Goal: Contribute content: Add original content to the website for others to see

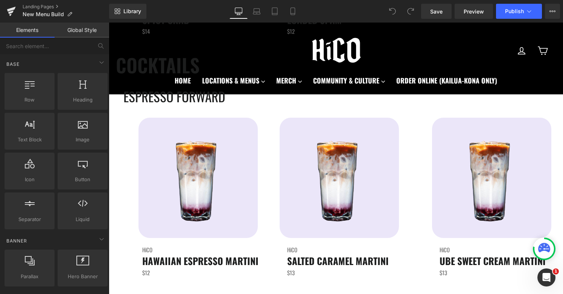
scroll to position [1531, 0]
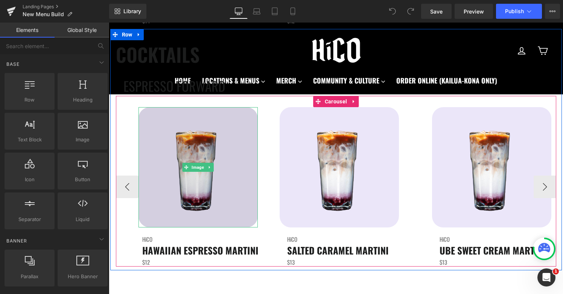
click at [171, 181] on img at bounding box center [197, 167] width 119 height 120
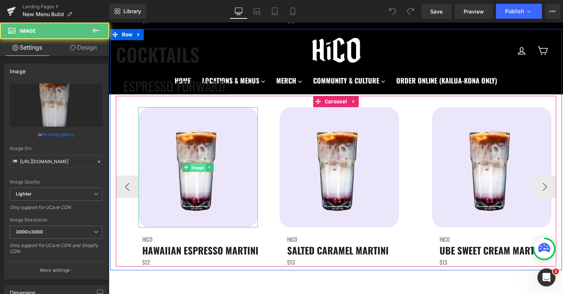
click at [199, 167] on span "Image" at bounding box center [197, 167] width 15 height 9
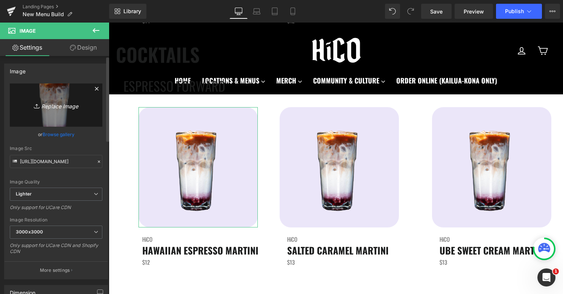
click at [64, 107] on icon "Replace Image" at bounding box center [56, 104] width 60 height 9
click at [56, 105] on icon "Replace Image" at bounding box center [56, 104] width 60 height 9
type input "C:\fakepath\HaupiaEspressoMartini.png"
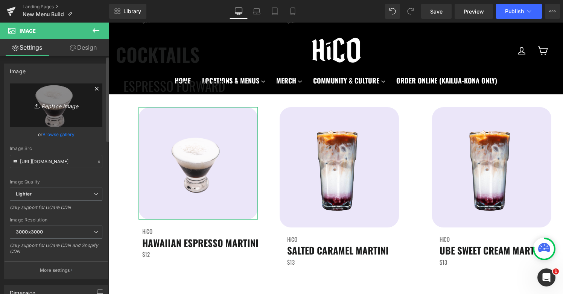
click at [61, 108] on icon "Replace Image" at bounding box center [56, 104] width 60 height 9
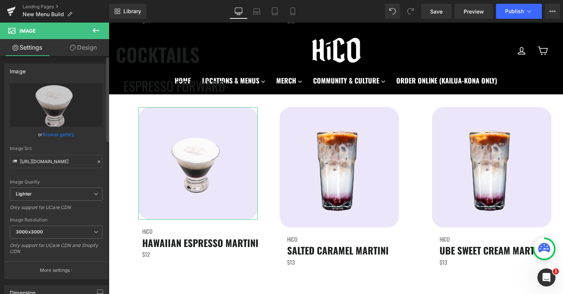
click at [49, 133] on link "Browse gallery" at bounding box center [58, 134] width 32 height 13
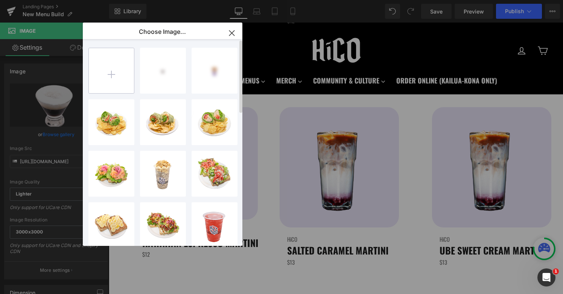
click at [117, 77] on input "file" at bounding box center [111, 70] width 45 height 45
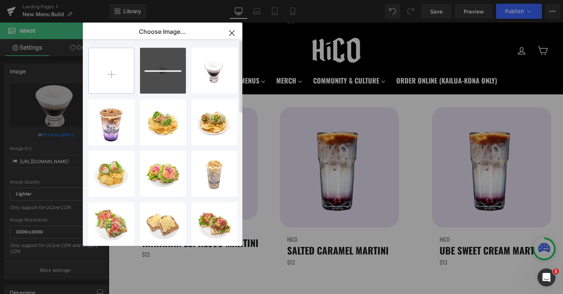
click at [112, 76] on input "file" at bounding box center [111, 70] width 45 height 45
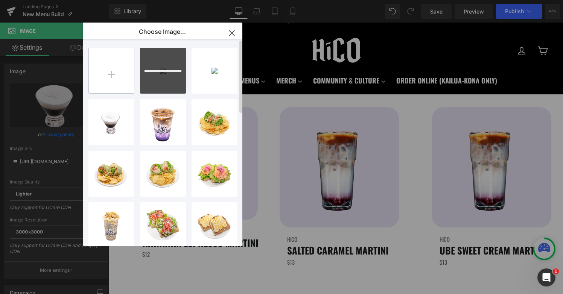
click at [108, 68] on input "file" at bounding box center [111, 70] width 45 height 45
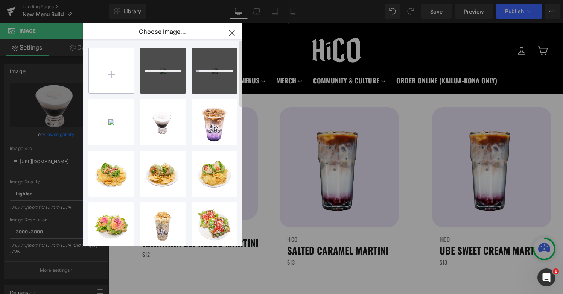
click at [107, 79] on input "file" at bounding box center [111, 70] width 45 height 45
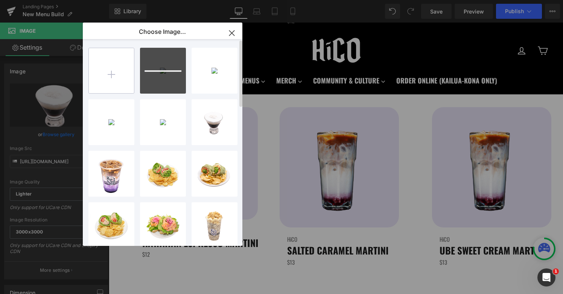
click at [109, 71] on input "file" at bounding box center [111, 70] width 45 height 45
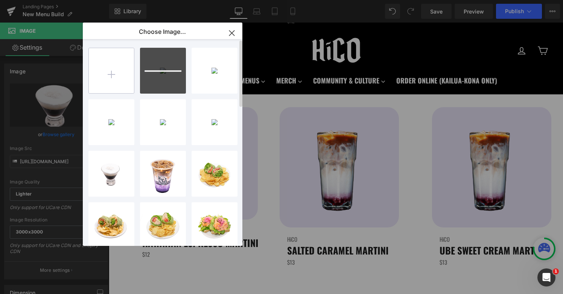
click at [114, 69] on input "file" at bounding box center [111, 70] width 45 height 45
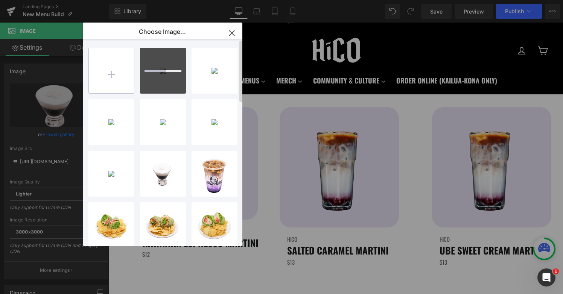
click at [109, 76] on input "file" at bounding box center [111, 70] width 45 height 45
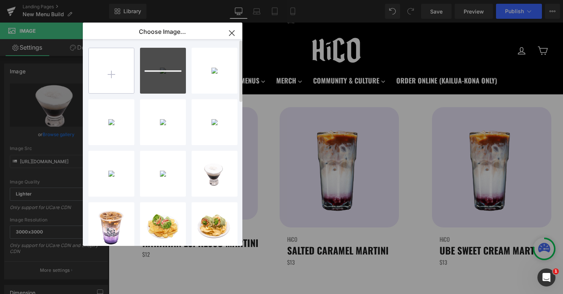
click at [111, 74] on input "file" at bounding box center [111, 70] width 45 height 45
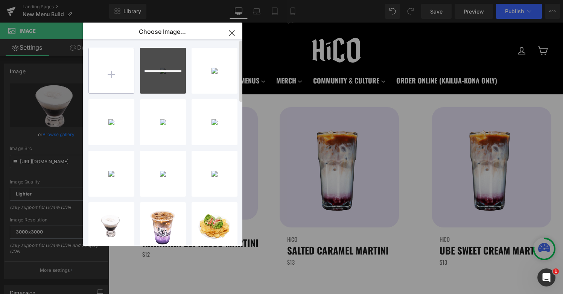
click at [110, 70] on input "file" at bounding box center [111, 70] width 45 height 45
click at [120, 77] on input "file" at bounding box center [111, 70] width 45 height 45
click at [113, 74] on input "file" at bounding box center [111, 70] width 45 height 45
click at [122, 71] on input "file" at bounding box center [111, 70] width 45 height 45
click at [122, 73] on input "file" at bounding box center [111, 70] width 45 height 45
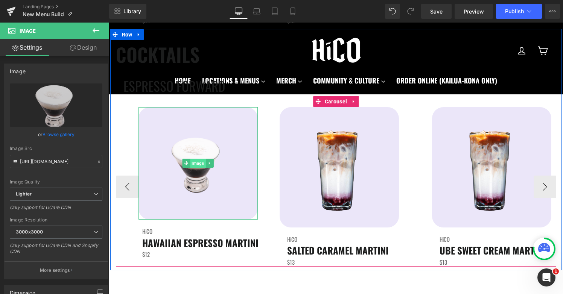
click at [199, 163] on span "Image" at bounding box center [197, 163] width 15 height 9
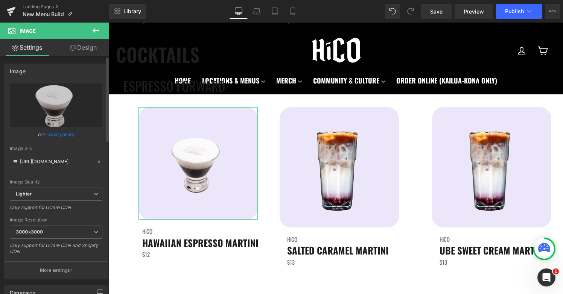
click at [48, 130] on link "Browse gallery" at bounding box center [58, 134] width 32 height 13
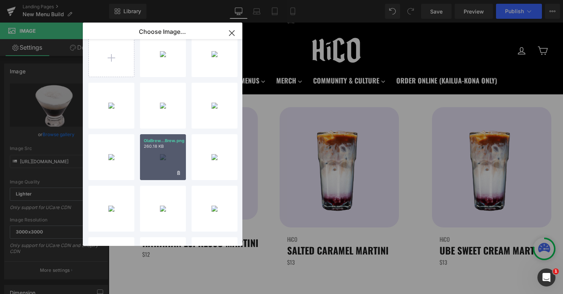
scroll to position [17, 0]
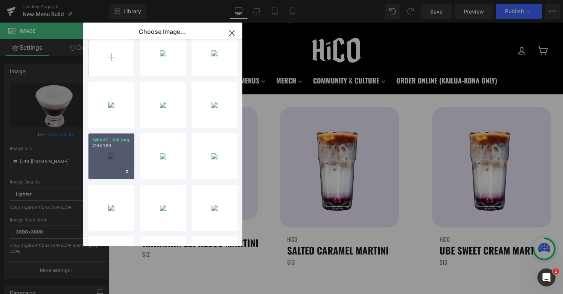
click at [111, 164] on div "SaltedC...tini.png 419.51 KB" at bounding box center [111, 157] width 46 height 46
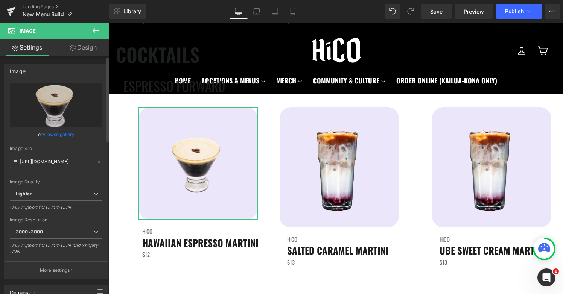
click at [68, 130] on link "Browse gallery" at bounding box center [58, 134] width 32 height 13
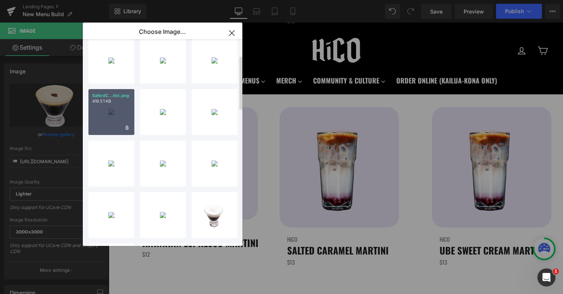
scroll to position [113, 0]
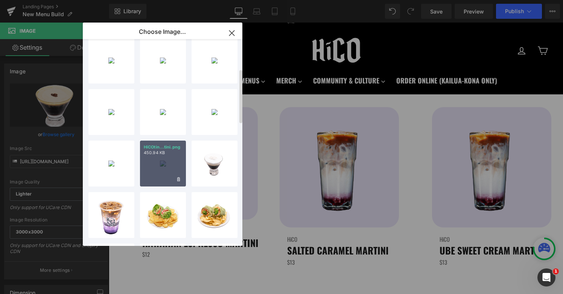
click at [164, 164] on div "HiCOtin...tini.png 450.94 KB" at bounding box center [163, 164] width 46 height 46
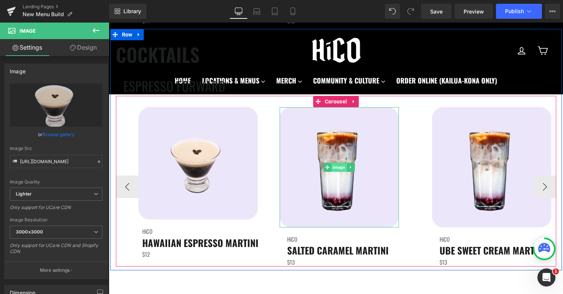
click at [337, 167] on span "Image" at bounding box center [338, 167] width 15 height 9
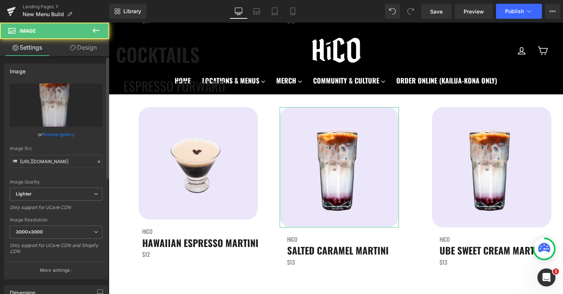
click at [56, 132] on link "Browse gallery" at bounding box center [58, 134] width 32 height 13
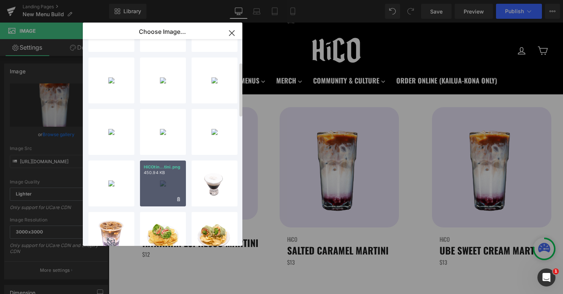
scroll to position [86, 0]
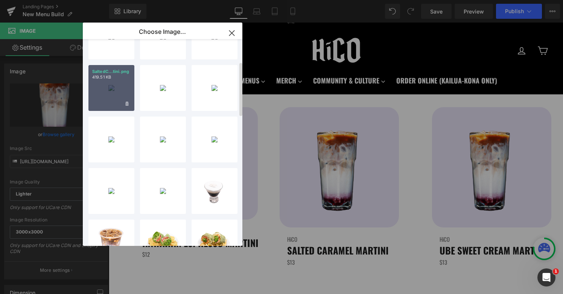
click at [96, 85] on div "SaltedC...tini.png 419.51 KB" at bounding box center [111, 88] width 46 height 46
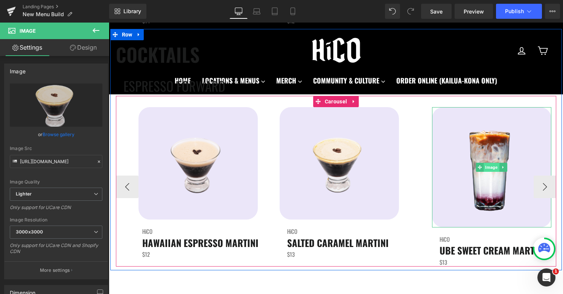
click at [489, 170] on span "Image" at bounding box center [490, 167] width 15 height 9
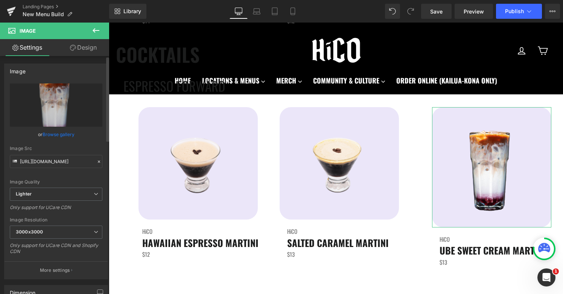
click at [56, 135] on link "Browse gallery" at bounding box center [58, 134] width 32 height 13
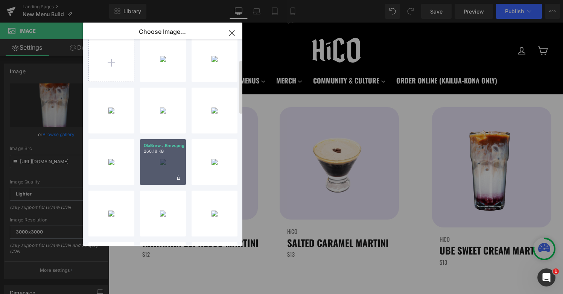
scroll to position [0, 0]
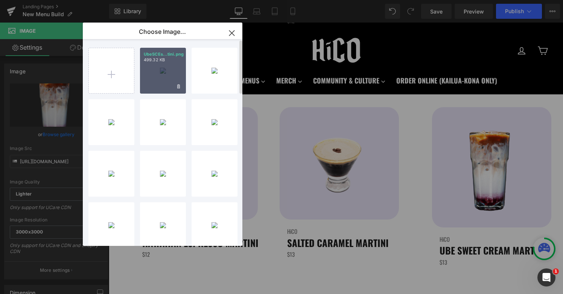
click at [162, 80] on div "UbeSCEs...tini.png 499.32 KB" at bounding box center [163, 71] width 46 height 46
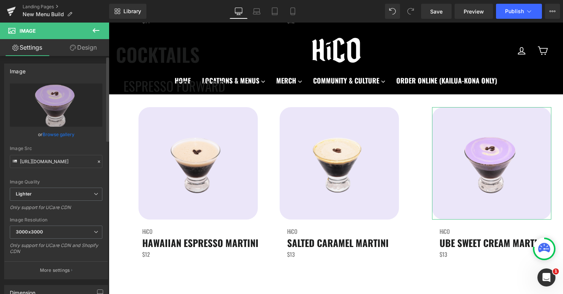
click at [59, 135] on link "Browse gallery" at bounding box center [58, 134] width 32 height 13
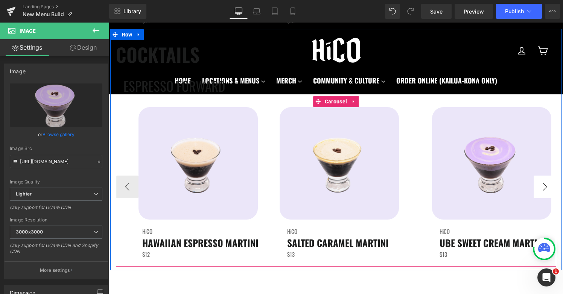
click at [549, 185] on button "›" at bounding box center [544, 187] width 23 height 23
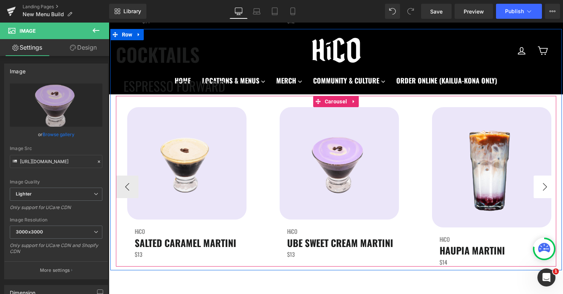
click at [549, 185] on button "›" at bounding box center [544, 187] width 23 height 23
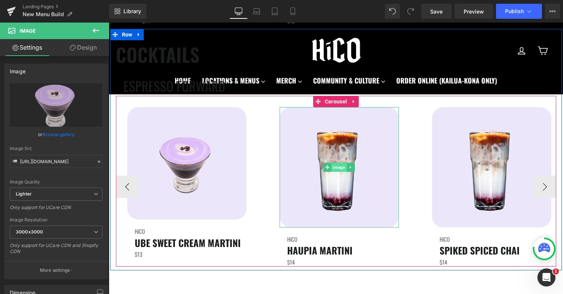
click at [336, 168] on span "Image" at bounding box center [338, 167] width 15 height 9
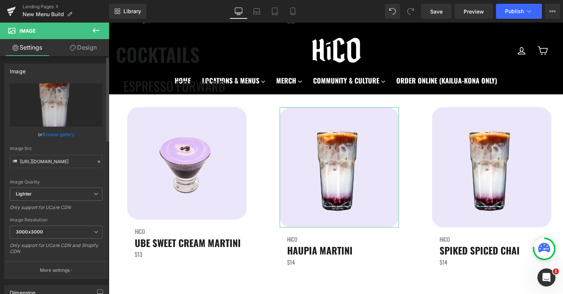
click at [55, 137] on link "Browse gallery" at bounding box center [58, 134] width 32 height 13
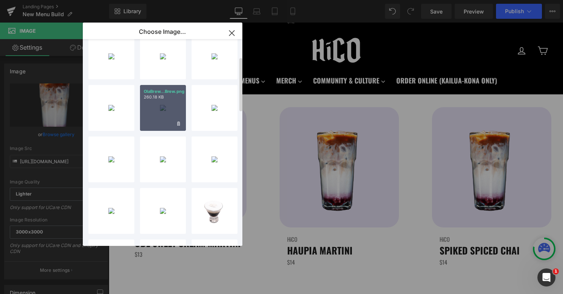
scroll to position [75, 0]
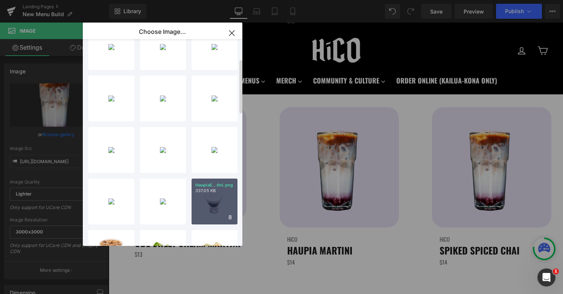
click at [211, 212] on div "HaupiaE...tini.png 337.05 KB" at bounding box center [214, 202] width 46 height 46
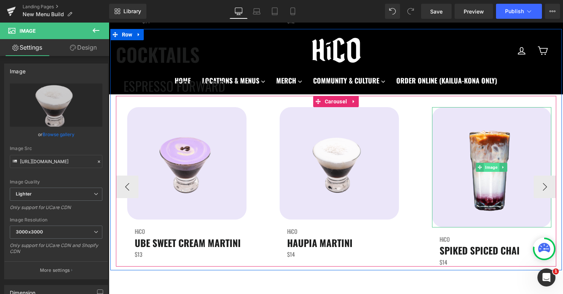
click at [492, 168] on span "Image" at bounding box center [490, 167] width 15 height 9
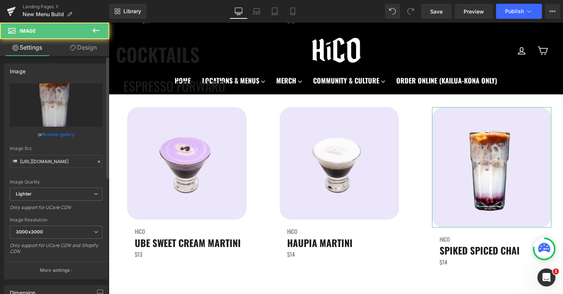
click at [53, 135] on link "Browse gallery" at bounding box center [58, 134] width 32 height 13
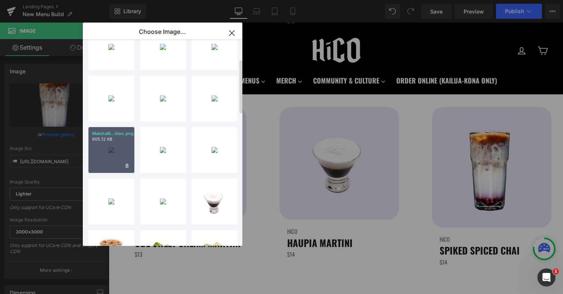
scroll to position [32, 0]
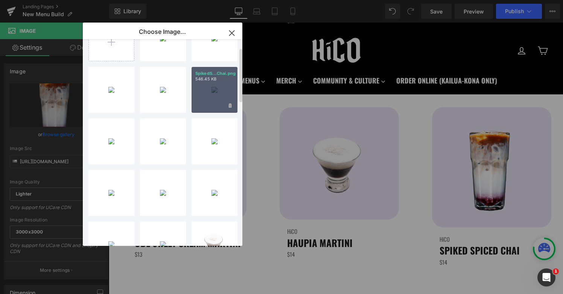
click at [214, 82] on div "SpikedS...Chai.png 546.45 KB" at bounding box center [214, 90] width 46 height 46
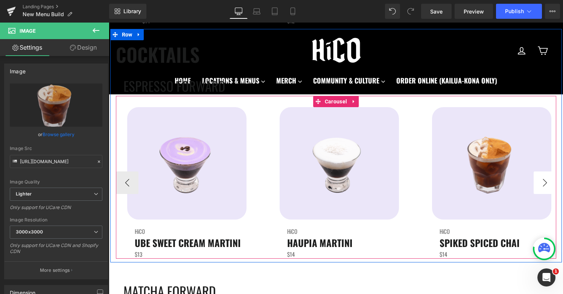
click at [545, 187] on button "›" at bounding box center [544, 182] width 23 height 23
click at [543, 184] on button "›" at bounding box center [544, 182] width 23 height 23
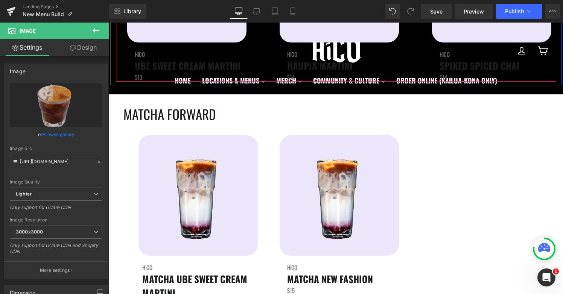
scroll to position [1717, 0]
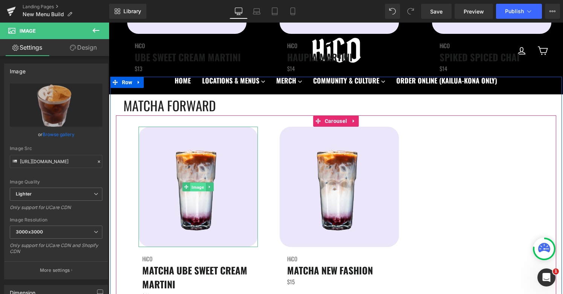
click at [195, 188] on span "Image" at bounding box center [197, 187] width 15 height 9
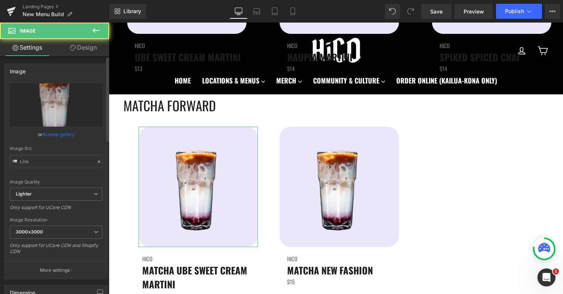
click at [51, 135] on link "Browse gallery" at bounding box center [58, 134] width 32 height 13
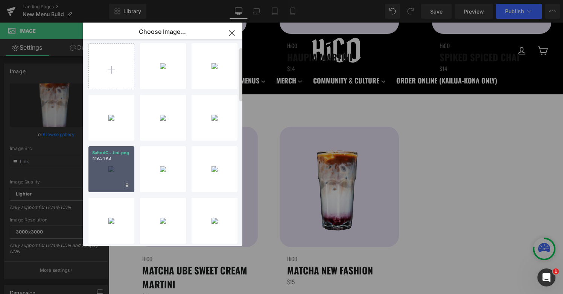
scroll to position [4, 0]
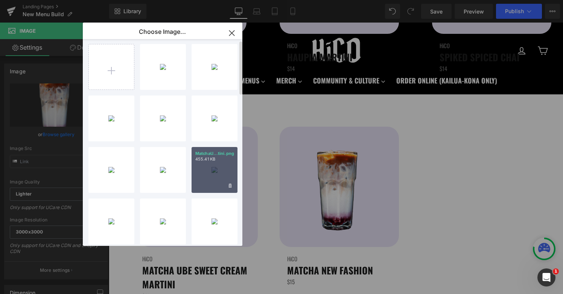
click at [205, 181] on div "MatchaU...tini.png 455.41 KB" at bounding box center [214, 170] width 46 height 46
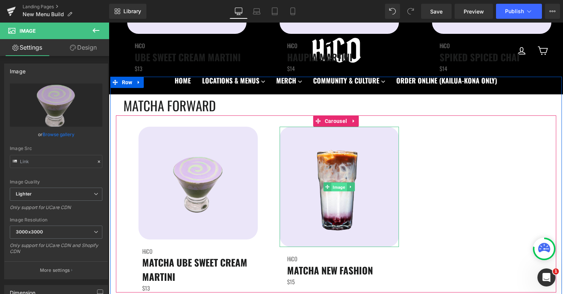
click at [340, 185] on span "Image" at bounding box center [338, 187] width 15 height 9
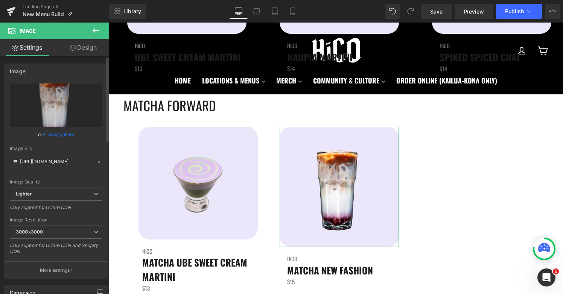
click at [61, 135] on link "Browse gallery" at bounding box center [58, 134] width 32 height 13
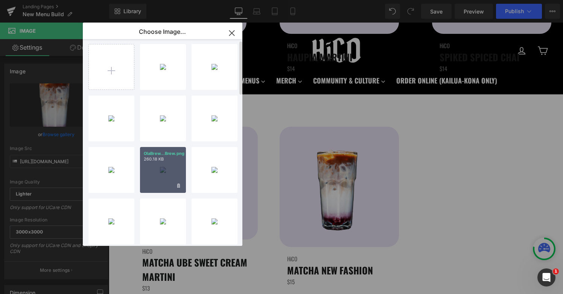
scroll to position [28, 0]
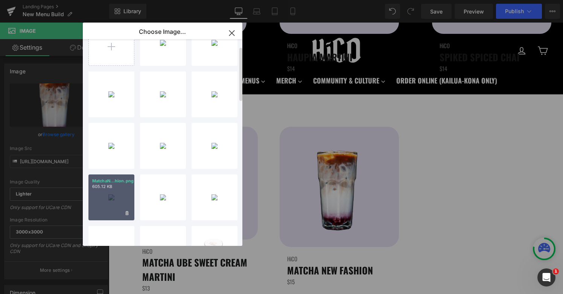
click at [111, 196] on div "MatchaN...hion.png 605.12 KB" at bounding box center [111, 197] width 46 height 46
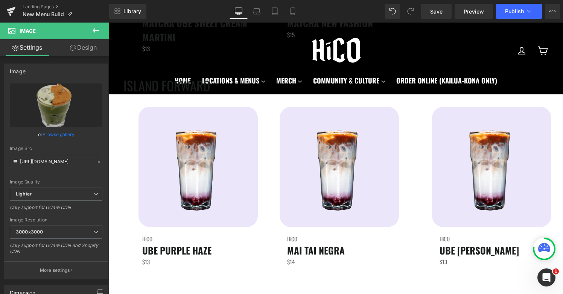
scroll to position [1965, 0]
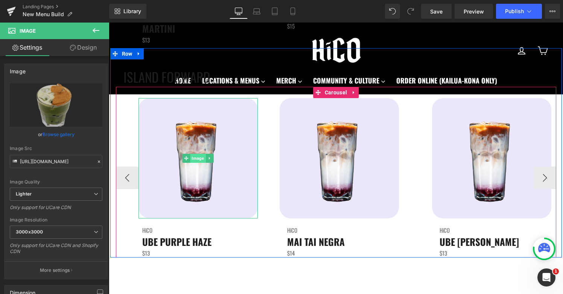
click at [200, 158] on span "Image" at bounding box center [197, 158] width 15 height 9
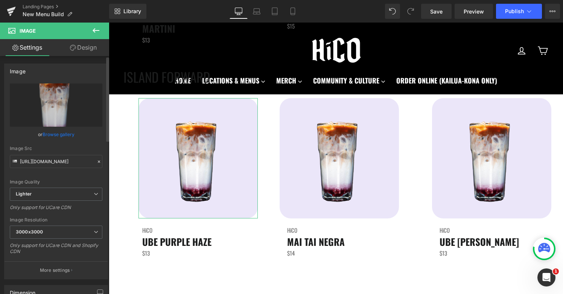
click at [54, 134] on link "Browse gallery" at bounding box center [58, 134] width 32 height 13
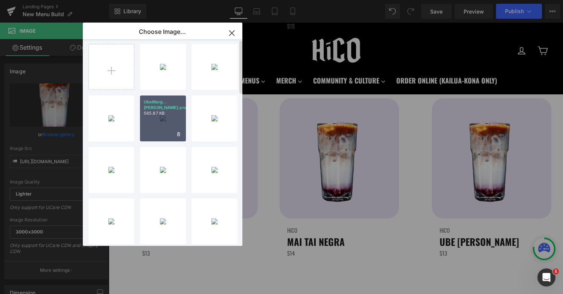
scroll to position [0, 0]
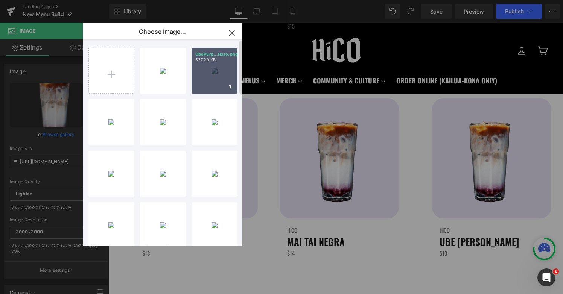
click at [199, 79] on div "UbePurp...Haze.png 527.20 KB" at bounding box center [214, 71] width 46 height 46
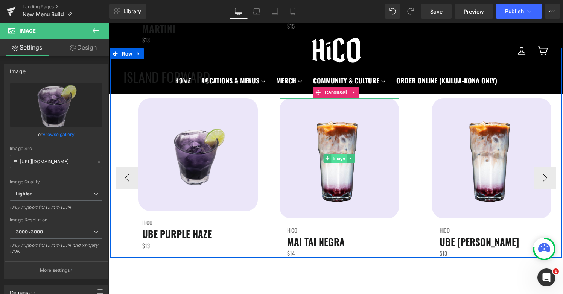
click at [343, 159] on span "Image" at bounding box center [338, 158] width 15 height 9
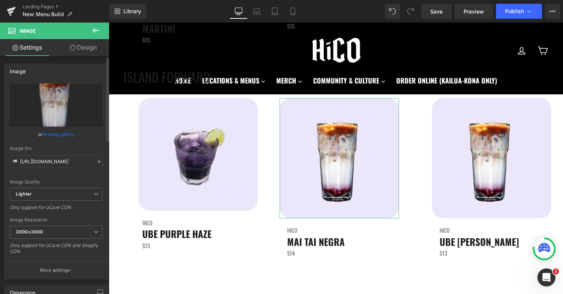
click at [68, 136] on link "Browse gallery" at bounding box center [58, 134] width 32 height 13
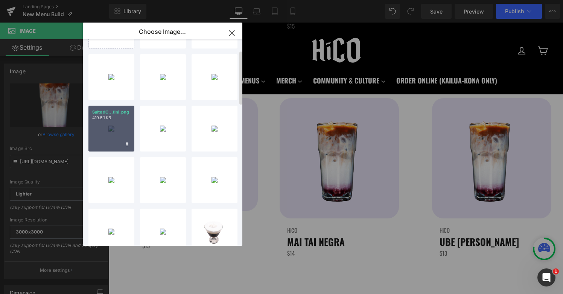
scroll to position [46, 0]
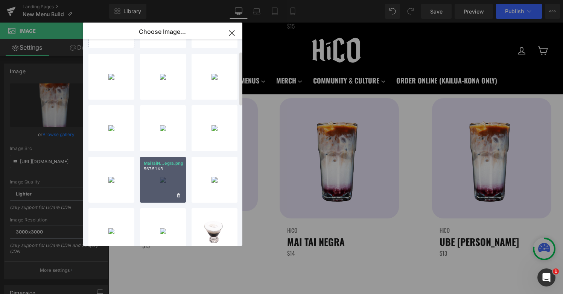
click at [146, 183] on div "MaiTaiN...egra.png 567.51 KB" at bounding box center [163, 180] width 46 height 46
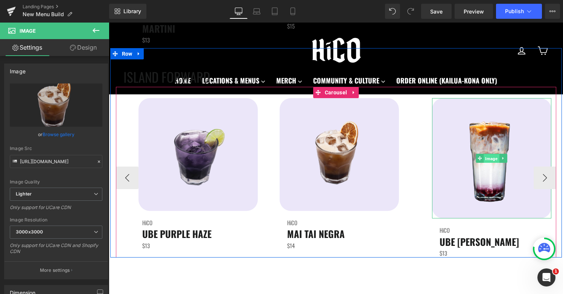
click at [490, 155] on span "Image" at bounding box center [490, 158] width 15 height 9
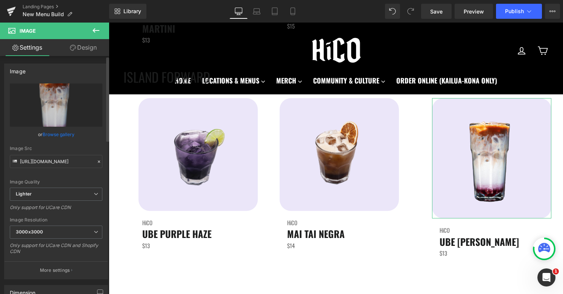
click at [54, 134] on link "Browse gallery" at bounding box center [58, 134] width 32 height 13
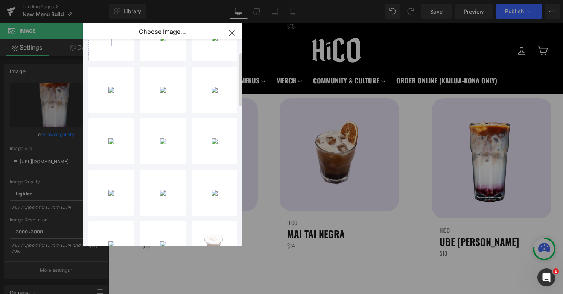
scroll to position [32, 0]
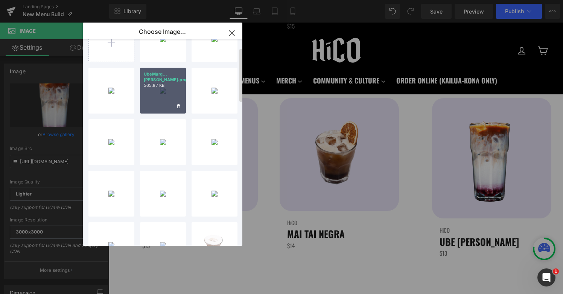
click at [147, 106] on div "UbeMarg...[PERSON_NAME].png 565.87 KB" at bounding box center [163, 91] width 46 height 46
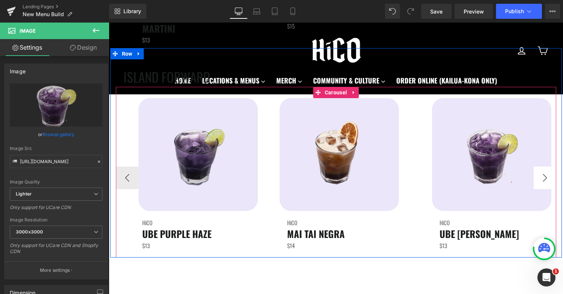
click at [545, 180] on button "›" at bounding box center [544, 178] width 23 height 23
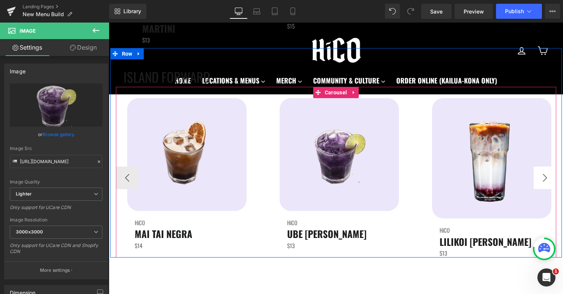
click at [545, 180] on button "›" at bounding box center [544, 178] width 23 height 23
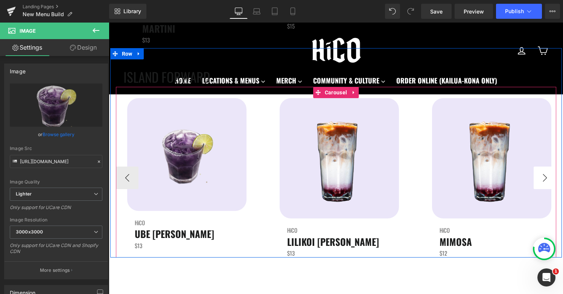
click at [547, 181] on button "›" at bounding box center [544, 178] width 23 height 23
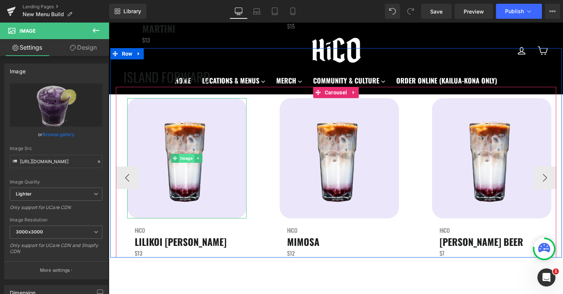
click at [187, 158] on span "Image" at bounding box center [186, 158] width 15 height 9
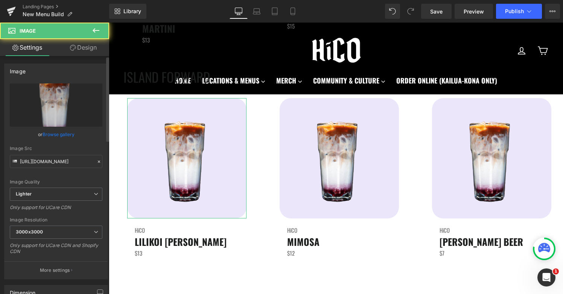
click at [59, 134] on link "Browse gallery" at bounding box center [58, 134] width 32 height 13
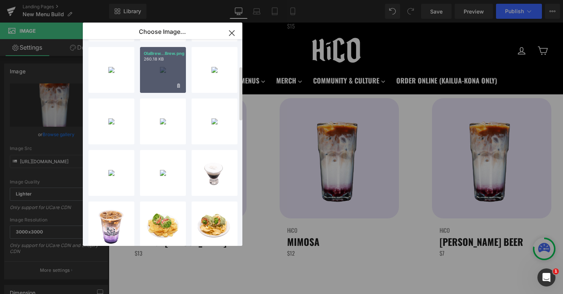
scroll to position [106, 0]
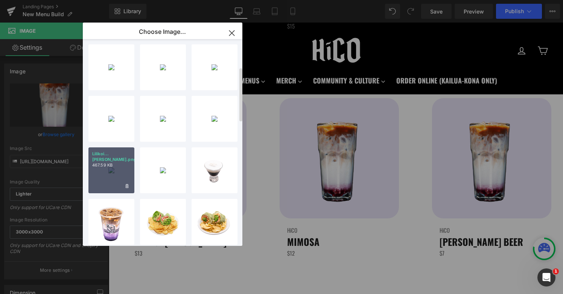
click at [98, 178] on div "Lilikoi...[PERSON_NAME].png 467.59 KB" at bounding box center [111, 170] width 46 height 46
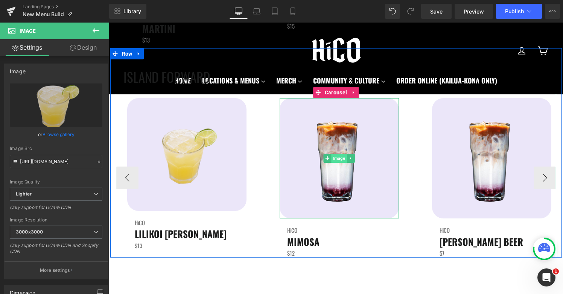
click at [340, 158] on span "Image" at bounding box center [338, 158] width 15 height 9
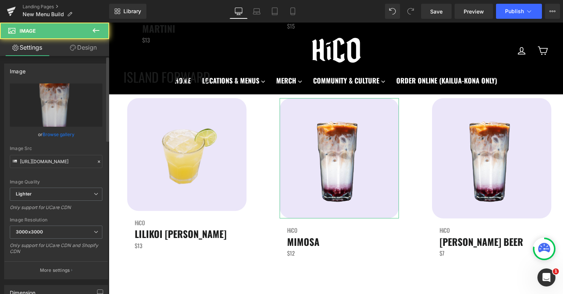
click at [64, 135] on link "Browse gallery" at bounding box center [58, 134] width 32 height 13
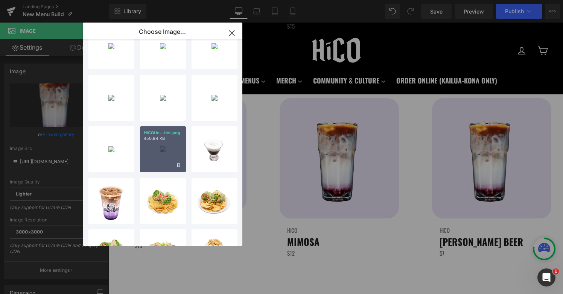
scroll to position [128, 0]
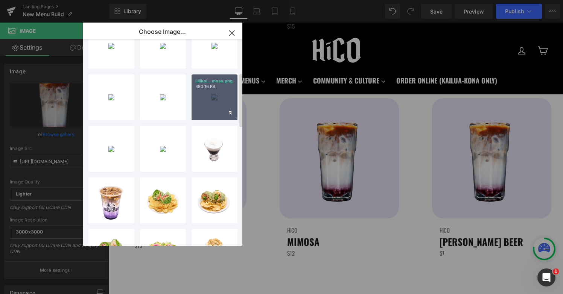
click at [211, 116] on div "Lilikoi...mosa.png 380.16 KB" at bounding box center [214, 97] width 46 height 46
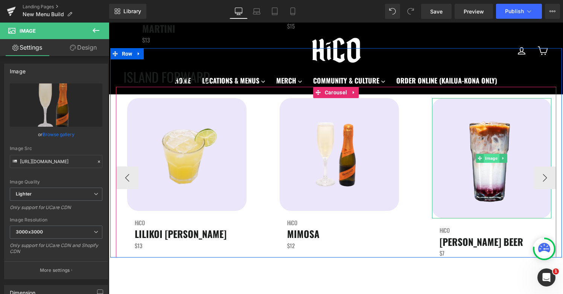
click at [490, 159] on span "Image" at bounding box center [490, 158] width 15 height 9
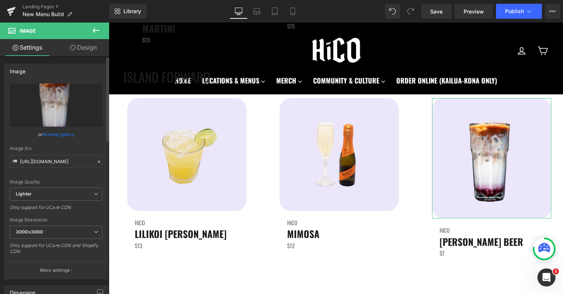
click at [53, 136] on link "Browse gallery" at bounding box center [58, 134] width 32 height 13
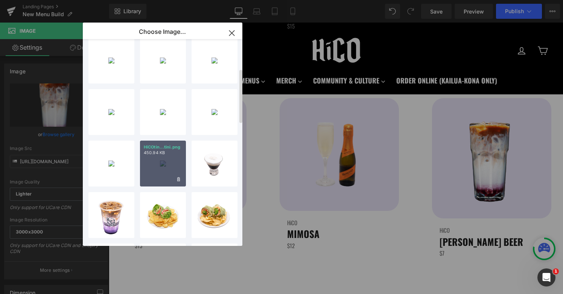
scroll to position [107, 0]
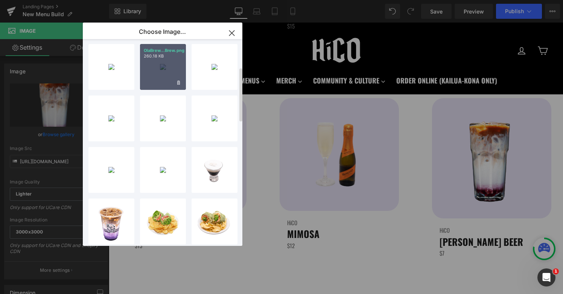
click at [159, 64] on div "OlaBrew...Brew.png 260.18 KB" at bounding box center [163, 67] width 46 height 46
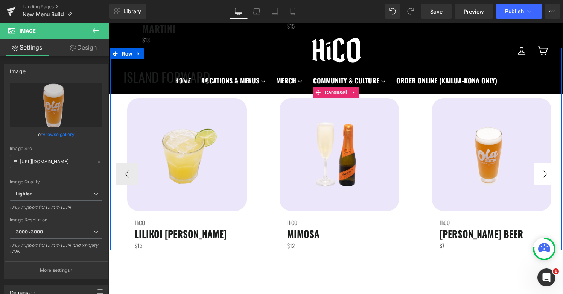
click at [552, 174] on button "›" at bounding box center [544, 174] width 23 height 23
click at [539, 177] on button "›" at bounding box center [544, 174] width 23 height 23
click at [130, 173] on button "‹" at bounding box center [127, 174] width 23 height 23
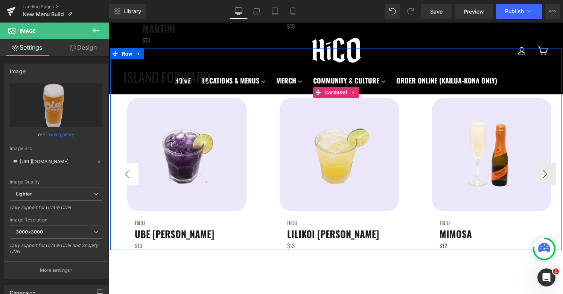
click at [130, 173] on button "‹" at bounding box center [127, 174] width 23 height 23
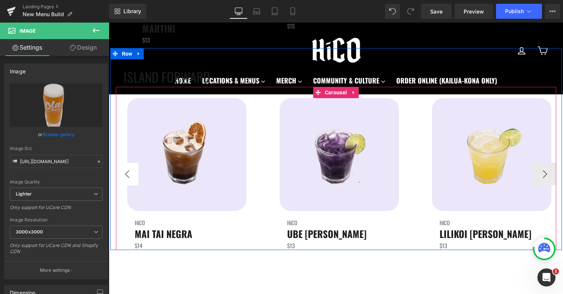
click at [130, 173] on button "‹" at bounding box center [127, 174] width 23 height 23
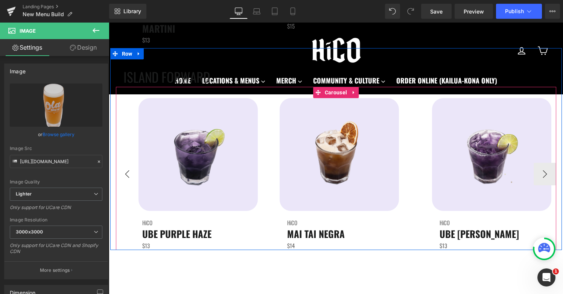
click at [130, 173] on button "‹" at bounding box center [127, 174] width 23 height 23
click at [129, 173] on button "‹" at bounding box center [127, 174] width 23 height 23
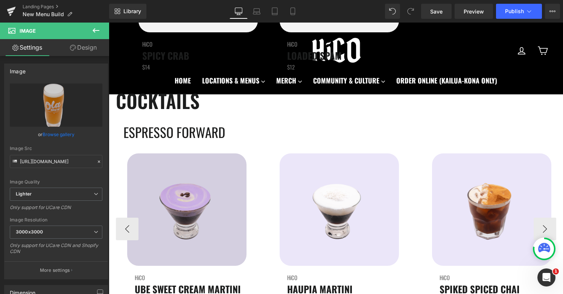
scroll to position [1533, 0]
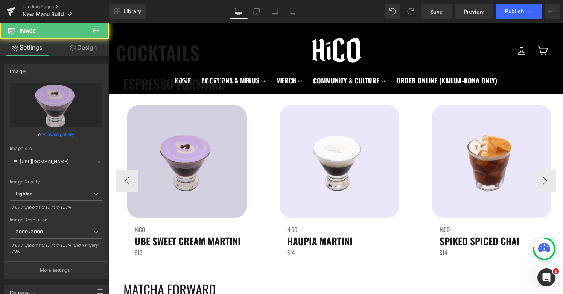
click at [186, 159] on div "Image" at bounding box center [186, 161] width 119 height 113
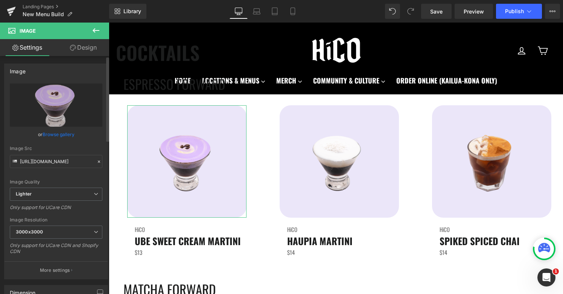
click at [67, 133] on link "Browse gallery" at bounding box center [58, 134] width 32 height 13
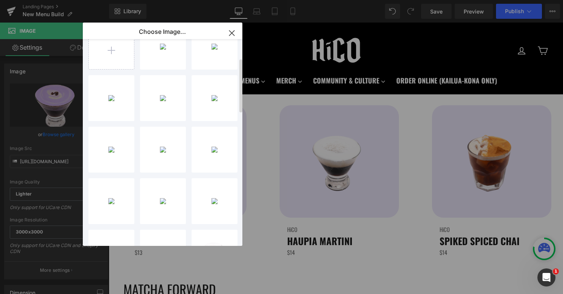
scroll to position [21, 0]
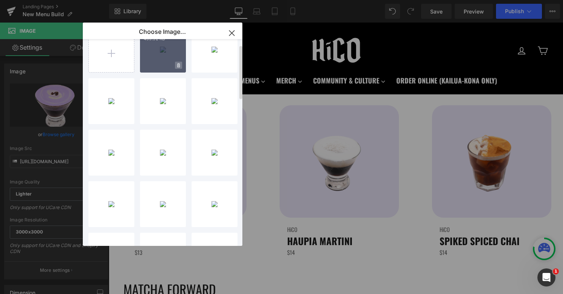
click at [181, 67] on span at bounding box center [178, 65] width 7 height 7
click at [157, 63] on span "Yes" at bounding box center [153, 65] width 19 height 8
click at [179, 63] on icon at bounding box center [178, 65] width 3 height 5
click at [144, 65] on span "Yes" at bounding box center [153, 65] width 19 height 8
click at [178, 65] on icon at bounding box center [178, 65] width 3 height 4
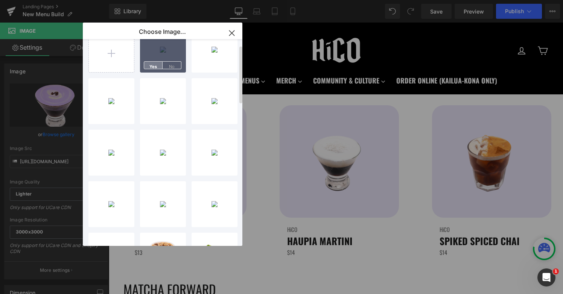
click at [151, 66] on span "Yes" at bounding box center [153, 65] width 19 height 8
click at [180, 66] on span at bounding box center [178, 65] width 7 height 7
click at [150, 67] on span "Yes" at bounding box center [153, 65] width 19 height 8
click at [181, 67] on span at bounding box center [178, 65] width 7 height 7
click at [150, 67] on span "Yes" at bounding box center [153, 65] width 19 height 8
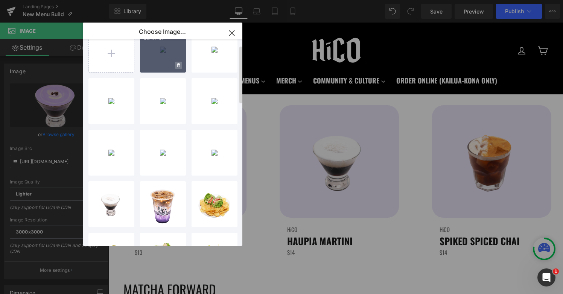
click at [179, 66] on icon at bounding box center [178, 65] width 3 height 4
click at [153, 66] on span "Yes" at bounding box center [153, 65] width 19 height 8
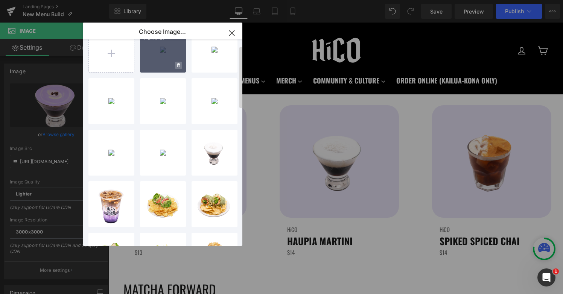
click at [177, 66] on icon at bounding box center [178, 65] width 3 height 4
click at [152, 66] on span "Yes" at bounding box center [153, 65] width 19 height 8
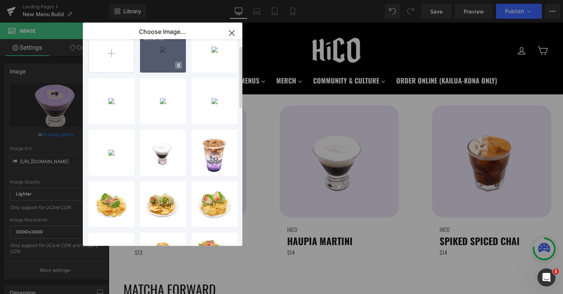
click at [176, 65] on span at bounding box center [178, 65] width 7 height 7
click at [152, 65] on span "Yes" at bounding box center [153, 65] width 19 height 8
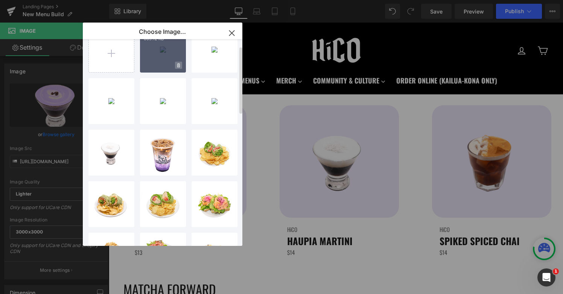
click at [175, 66] on span at bounding box center [178, 65] width 7 height 7
click at [147, 65] on span "Yes" at bounding box center [153, 65] width 19 height 8
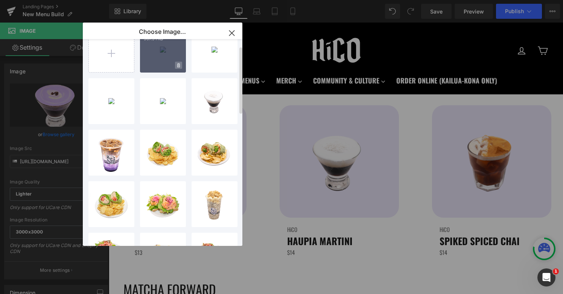
click at [177, 65] on icon at bounding box center [178, 65] width 3 height 4
click at [157, 65] on span "Yes" at bounding box center [153, 65] width 19 height 8
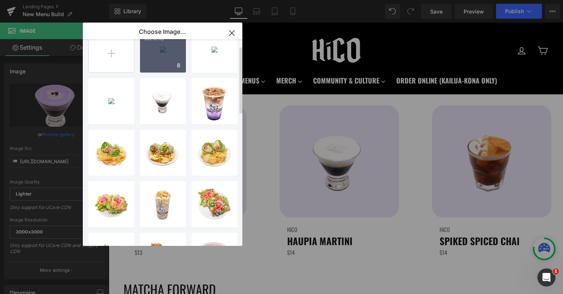
click at [180, 65] on span at bounding box center [178, 65] width 7 height 7
click at [153, 65] on span "Yes" at bounding box center [153, 65] width 19 height 8
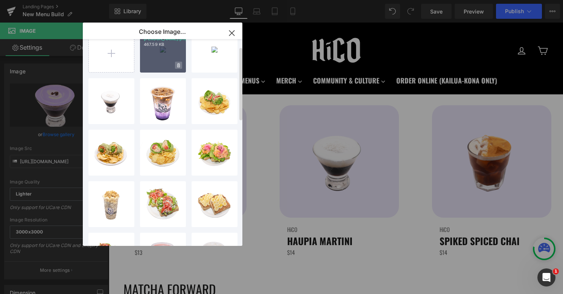
click at [176, 65] on span at bounding box center [178, 65] width 7 height 7
click at [151, 64] on span "Yes" at bounding box center [153, 65] width 19 height 8
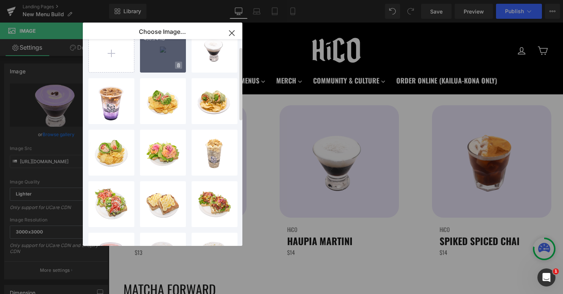
click at [176, 64] on span at bounding box center [178, 65] width 7 height 7
click at [151, 65] on span "Yes" at bounding box center [153, 65] width 19 height 8
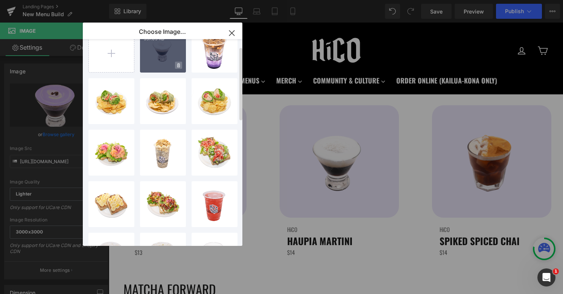
click at [178, 65] on icon at bounding box center [178, 65] width 3 height 5
click at [153, 67] on span "Yes" at bounding box center [153, 65] width 19 height 8
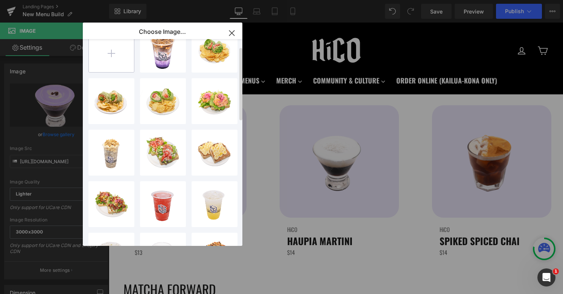
click at [114, 56] on input "file" at bounding box center [111, 49] width 45 height 45
type input "C:\fakepath\HiCOtini.png"
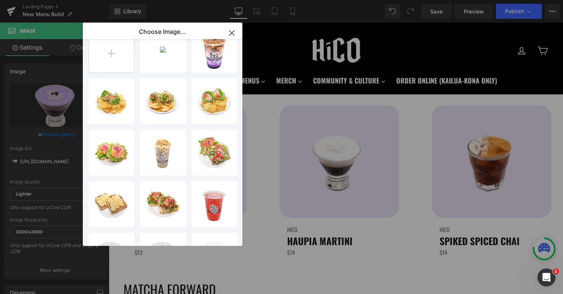
click at [234, 31] on icon "button" at bounding box center [231, 32] width 5 height 5
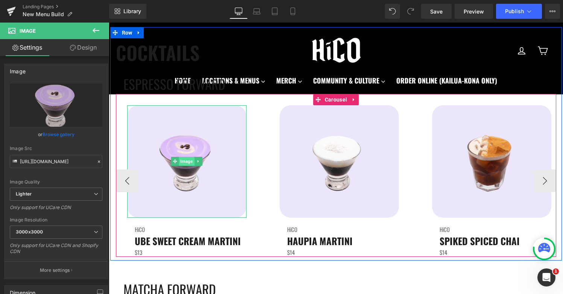
click at [185, 159] on span "Image" at bounding box center [186, 161] width 15 height 9
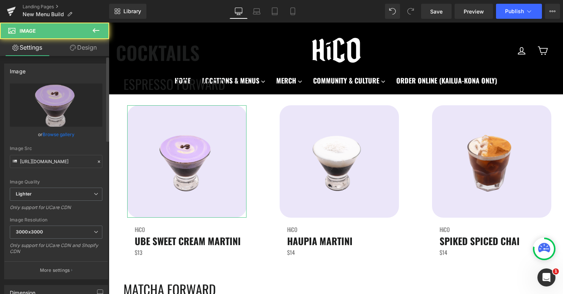
click at [66, 134] on link "Browse gallery" at bounding box center [58, 134] width 32 height 13
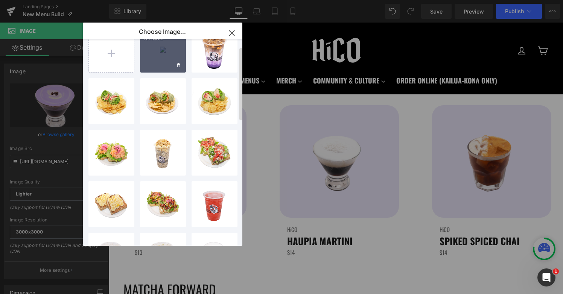
drag, startPoint x: 161, startPoint y: 53, endPoint x: 85, endPoint y: 86, distance: 82.7
click at [161, 53] on div "HiCOtin...tini.png 701.34 KB" at bounding box center [163, 50] width 46 height 46
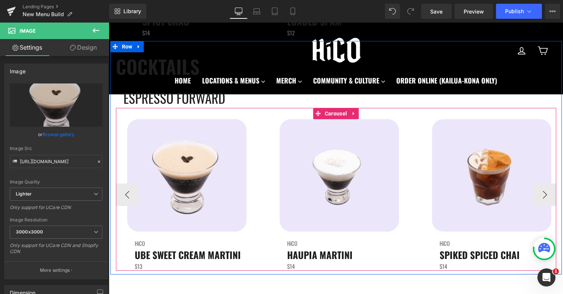
scroll to position [1524, 0]
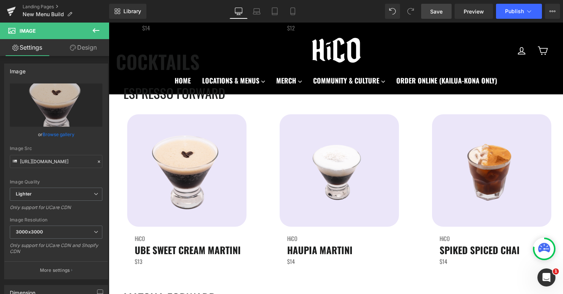
click at [444, 9] on link "Save" at bounding box center [436, 11] width 30 height 15
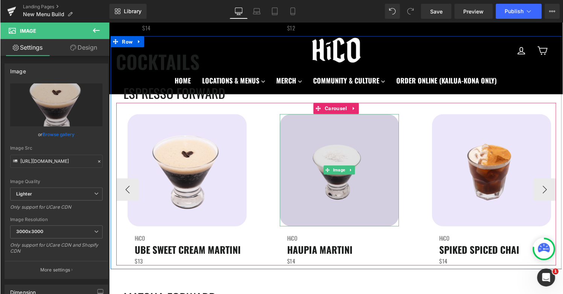
scroll to position [1510, 0]
